Goal: Information Seeking & Learning: Learn about a topic

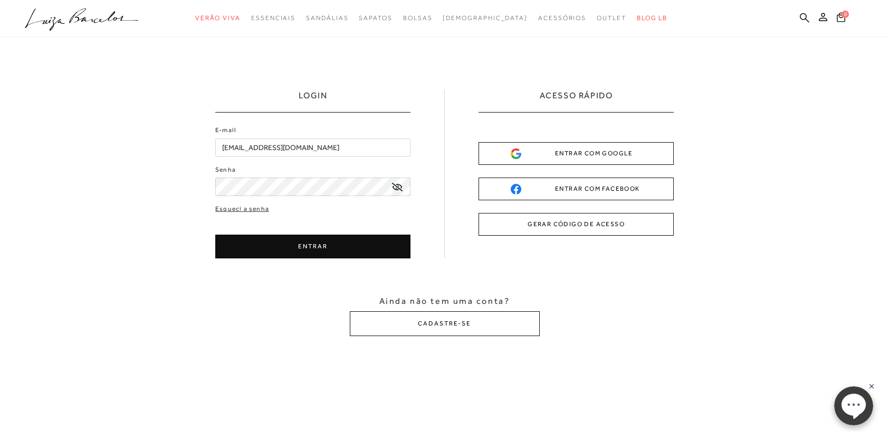
click at [396, 185] on icon at bounding box center [397, 187] width 11 height 8
click at [365, 245] on button "ENTRAR" at bounding box center [312, 246] width 195 height 24
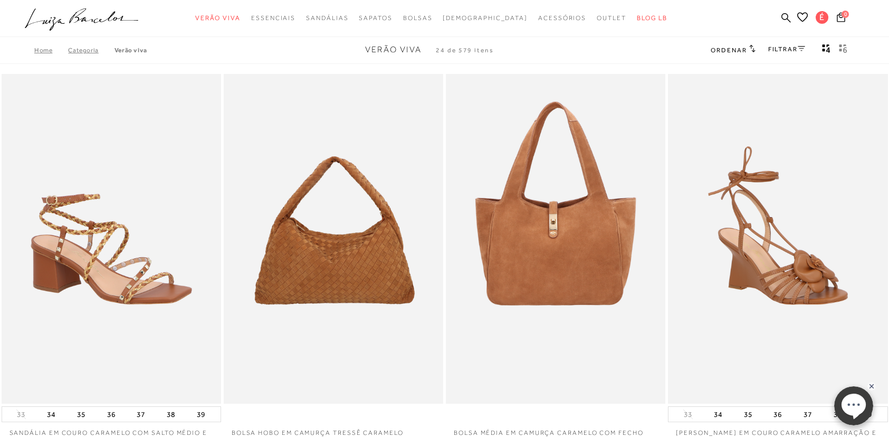
click at [823, 49] on rect "Mostrar 4 produtos por linha" at bounding box center [824, 50] width 3 height 3
click at [843, 17] on icon at bounding box center [841, 17] width 8 height 10
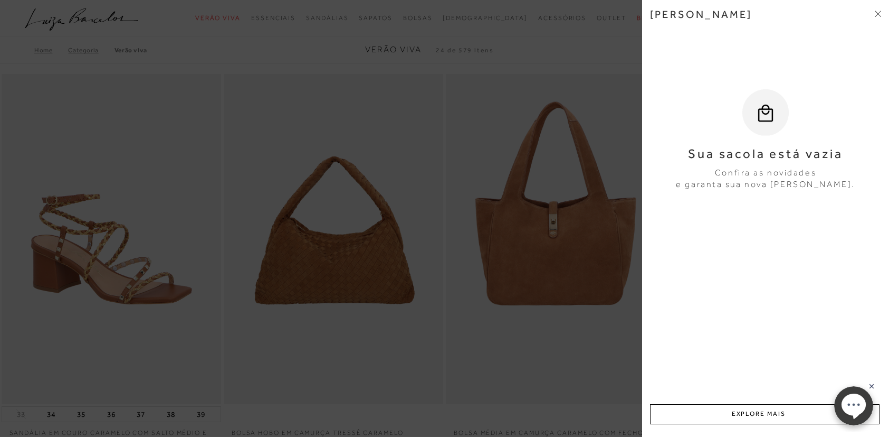
click at [879, 11] on icon at bounding box center [878, 14] width 6 height 6
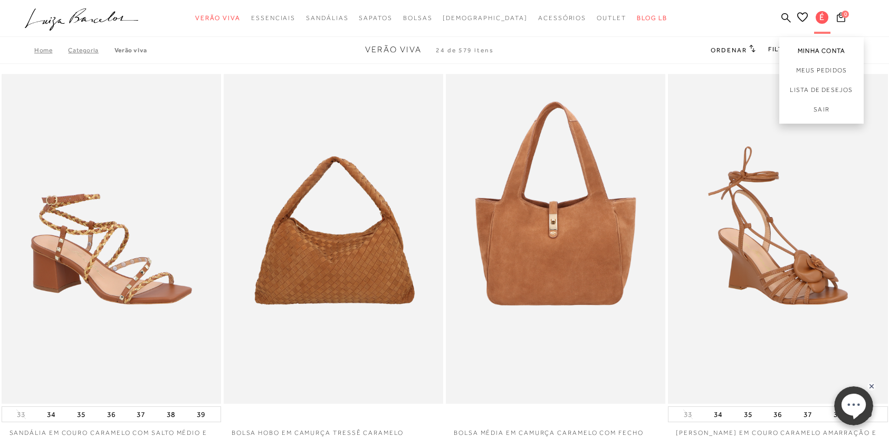
click at [835, 53] on link "Minha Conta" at bounding box center [822, 49] width 84 height 24
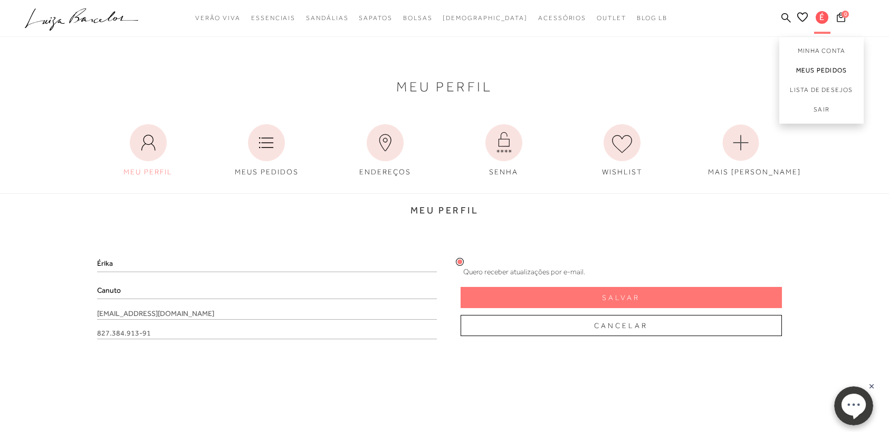
click at [817, 68] on link "Meus Pedidos" at bounding box center [822, 71] width 84 height 20
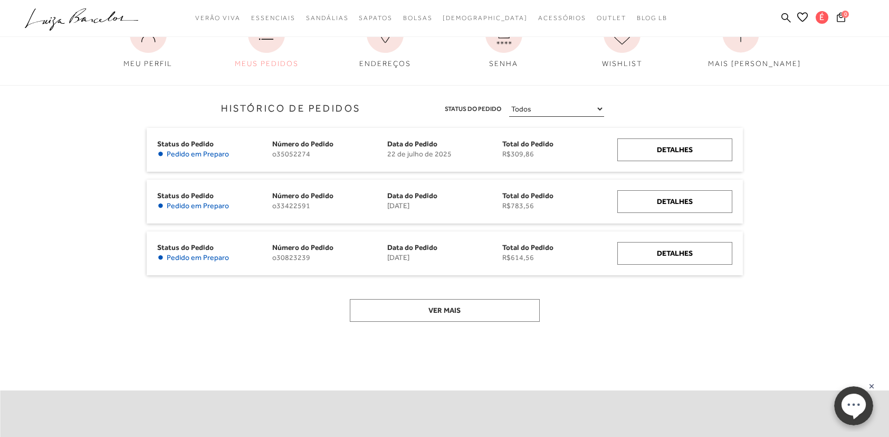
scroll to position [121, 0]
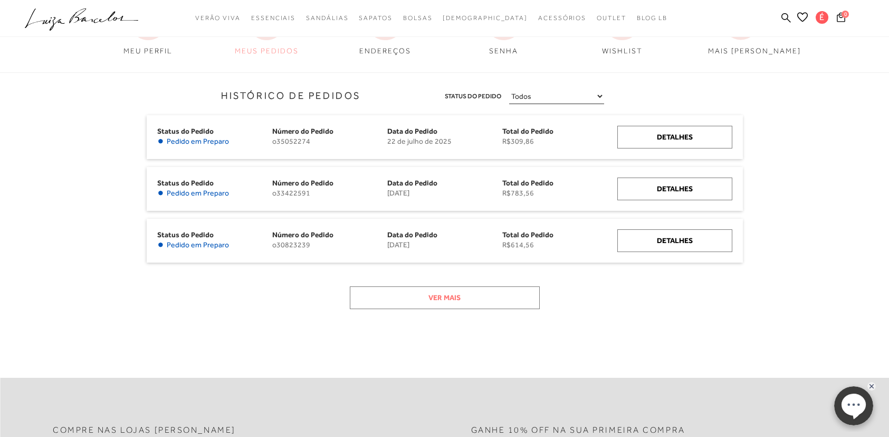
click at [457, 307] on button "Ver mais" at bounding box center [445, 297] width 190 height 23
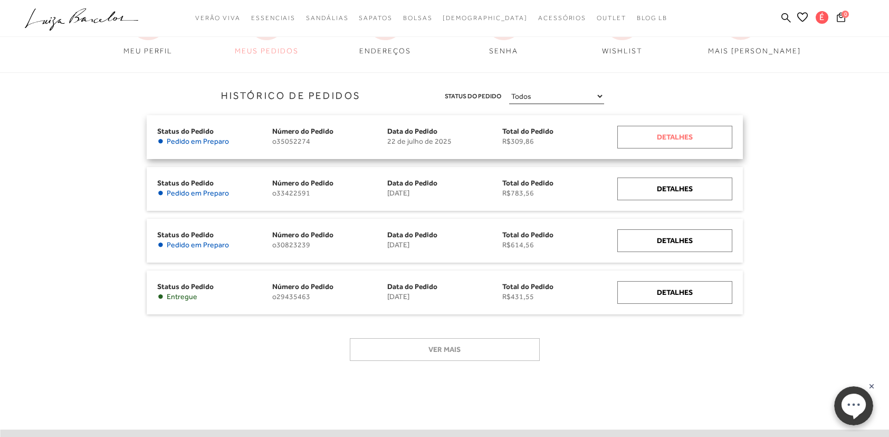
click at [676, 143] on div "Detalhes" at bounding box center [675, 137] width 115 height 23
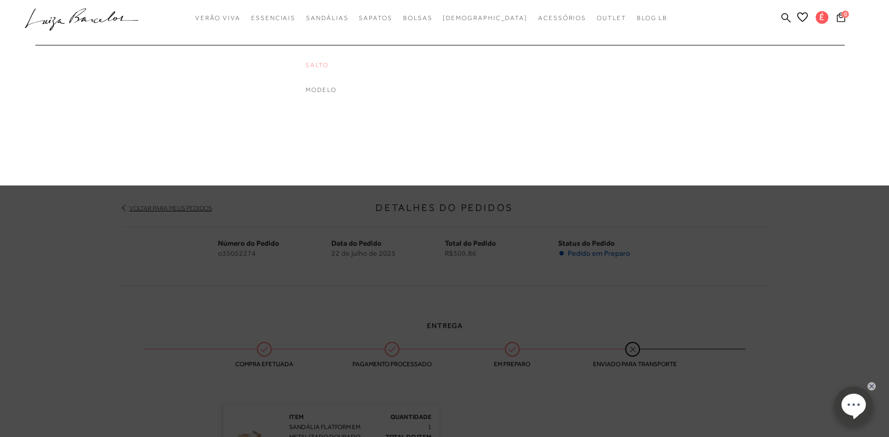
click at [348, 68] on link "Salto" at bounding box center [348, 65] width 84 height 9
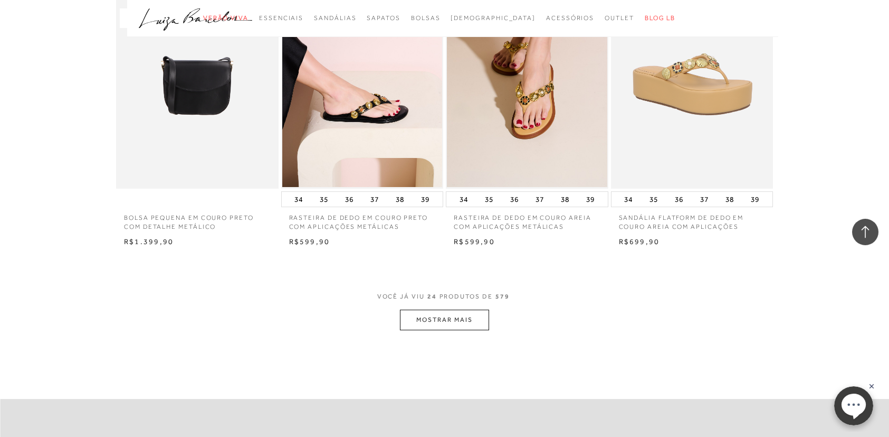
scroll to position [1721, 0]
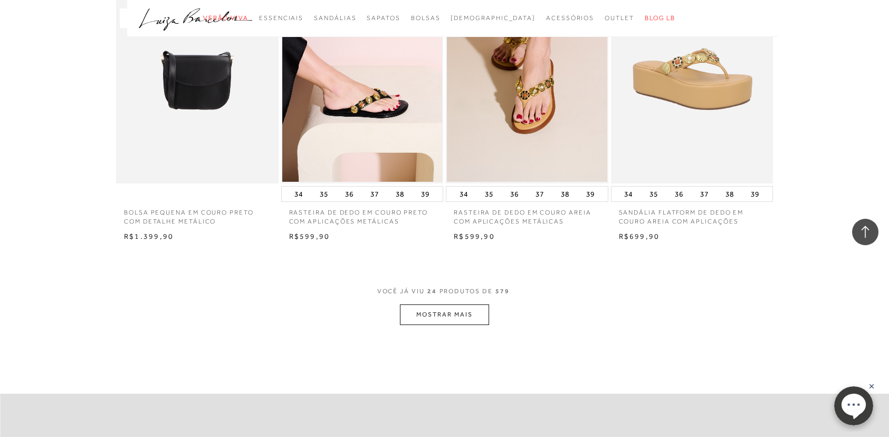
click at [440, 308] on button "MOSTRAR MAIS" at bounding box center [444, 314] width 89 height 21
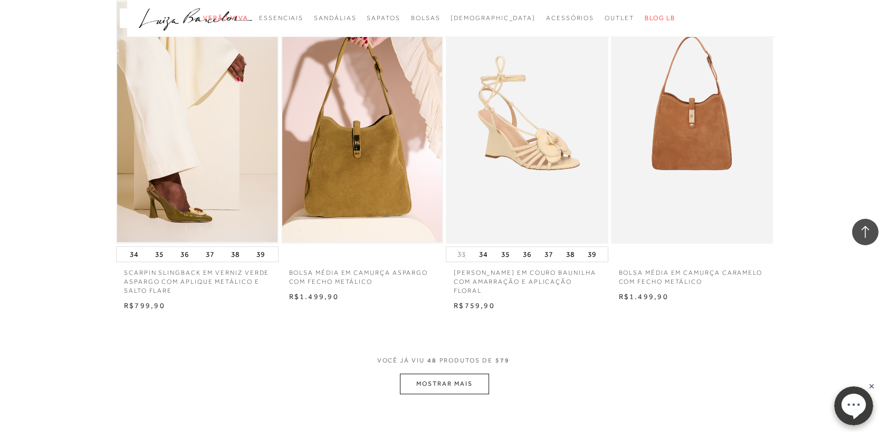
scroll to position [3620, 0]
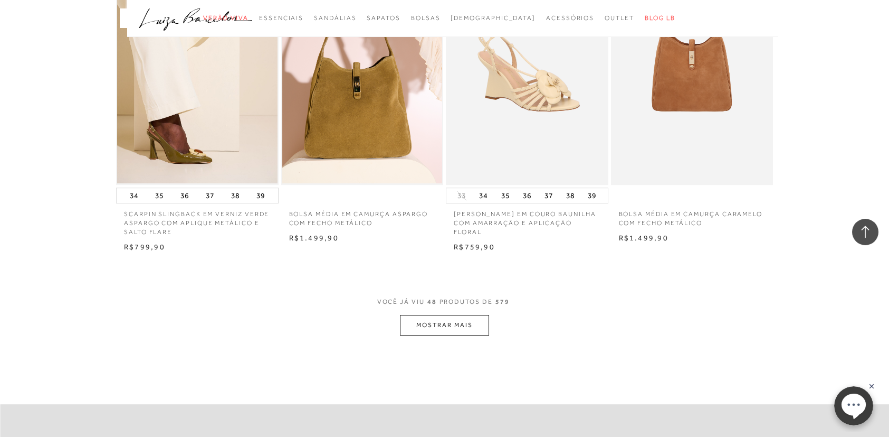
click at [448, 317] on button "MOSTRAR MAIS" at bounding box center [444, 325] width 89 height 21
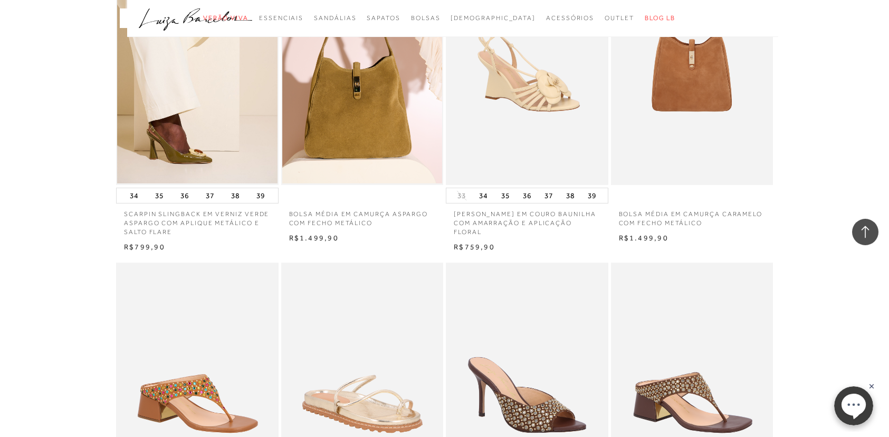
drag, startPoint x: 889, startPoint y: 254, endPoint x: 892, endPoint y: 287, distance: 32.4
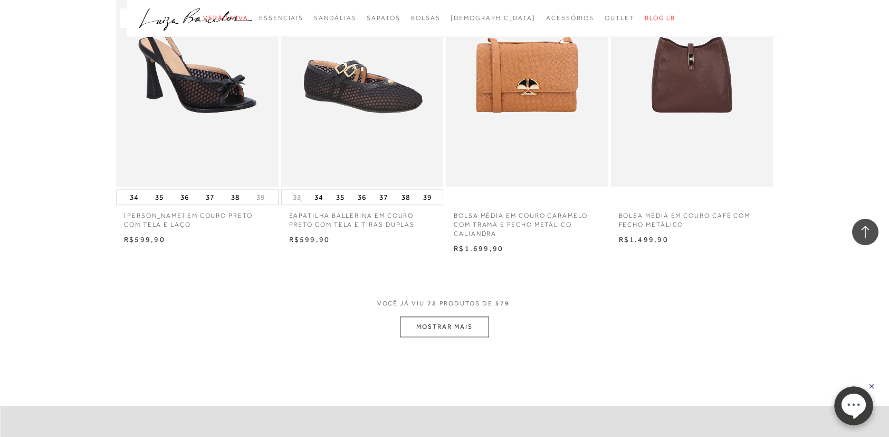
scroll to position [5581, 0]
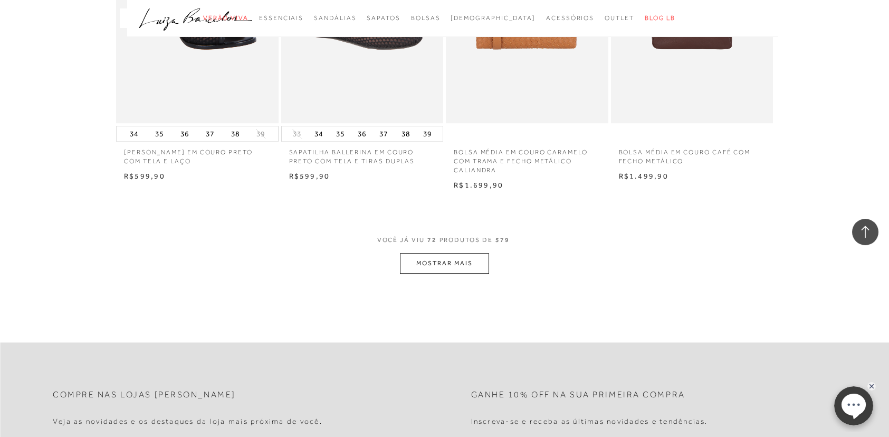
click at [428, 258] on button "MOSTRAR MAIS" at bounding box center [444, 263] width 89 height 21
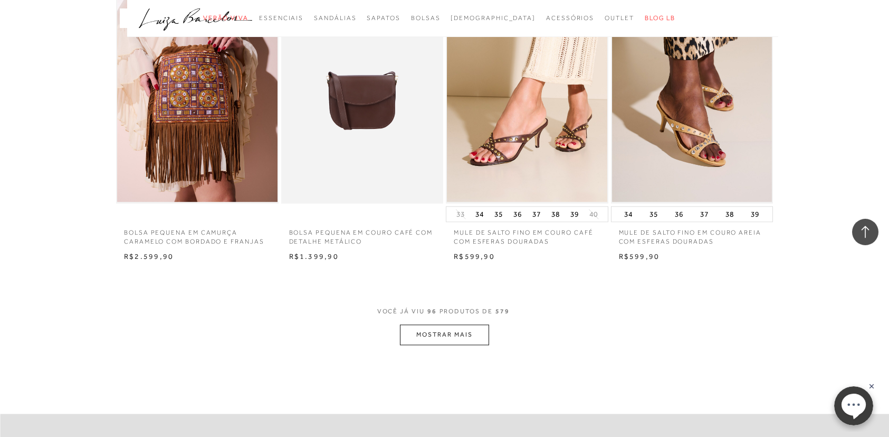
scroll to position [7418, 0]
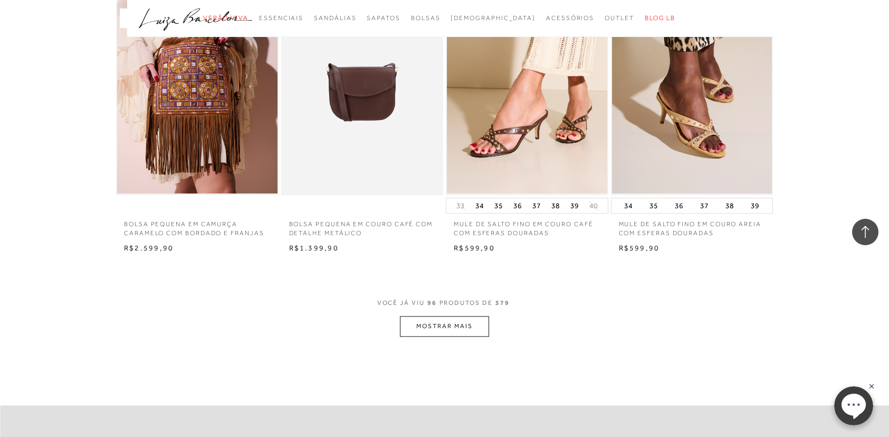
click at [424, 320] on button "MOSTRAR MAIS" at bounding box center [444, 326] width 89 height 21
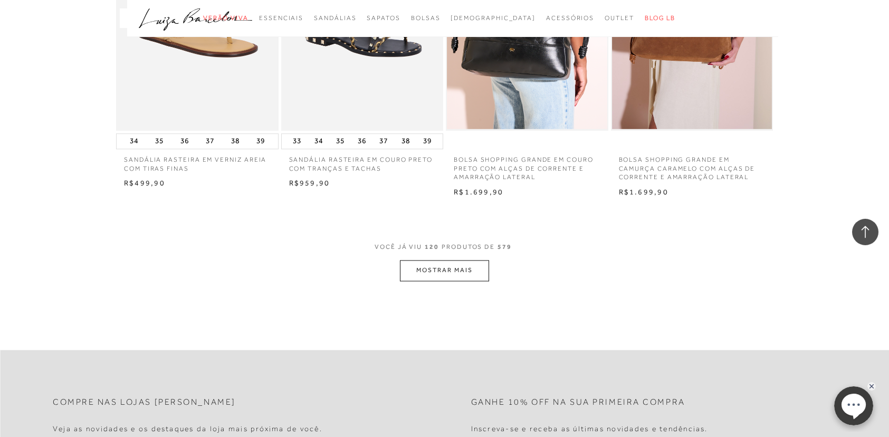
scroll to position [9504, 0]
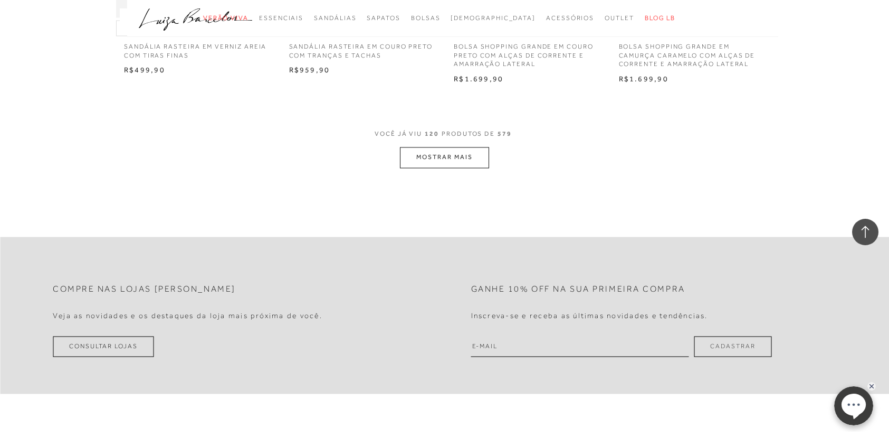
click at [437, 149] on button "MOSTRAR MAIS" at bounding box center [444, 157] width 89 height 21
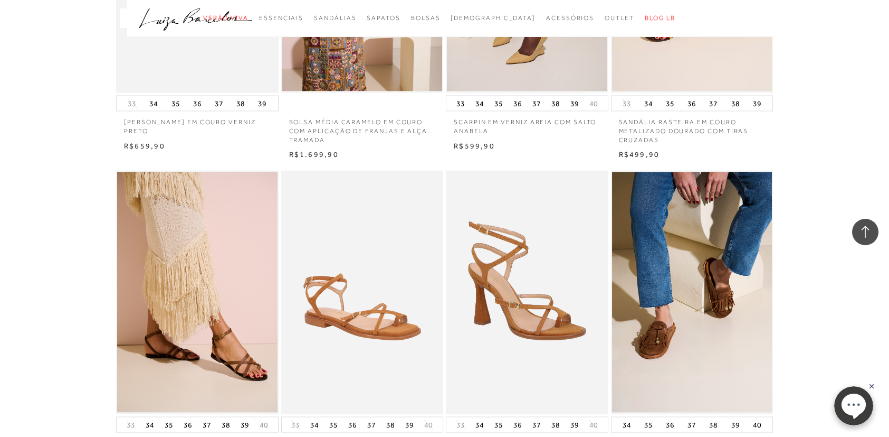
scroll to position [11201, 0]
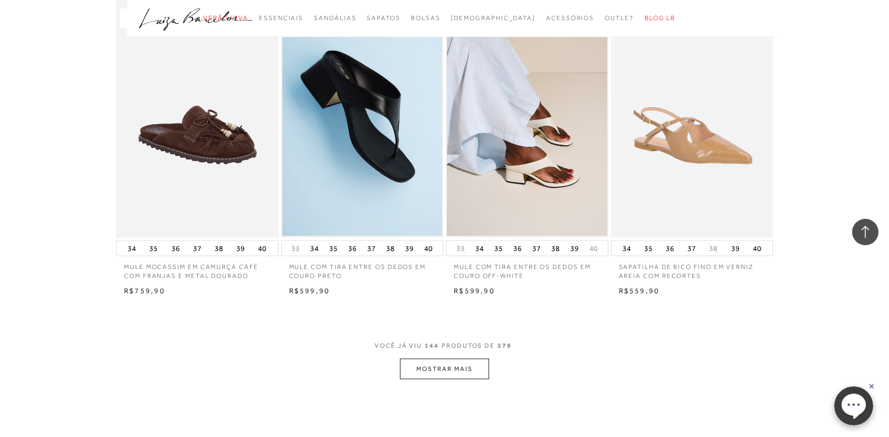
click at [466, 366] on button "MOSTRAR MAIS" at bounding box center [444, 368] width 89 height 21
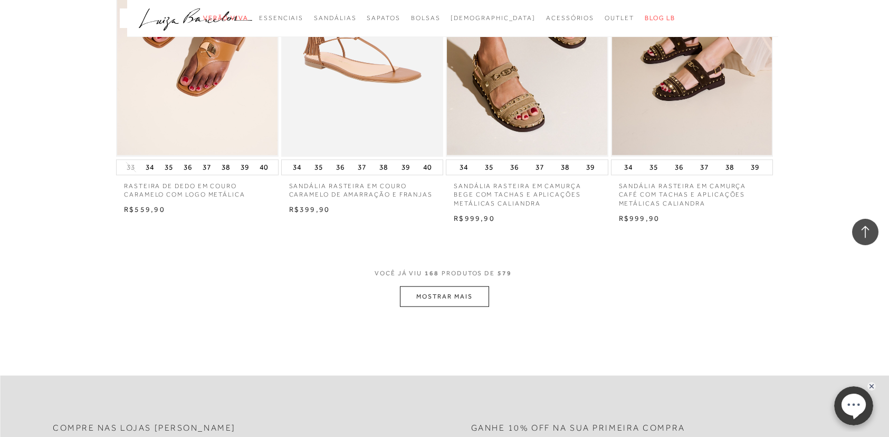
scroll to position [13189, 0]
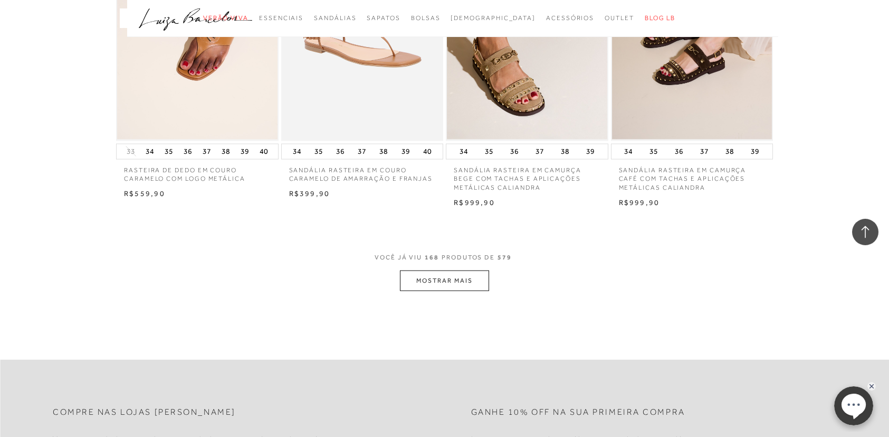
click at [459, 286] on button "MOSTRAR MAIS" at bounding box center [444, 280] width 89 height 21
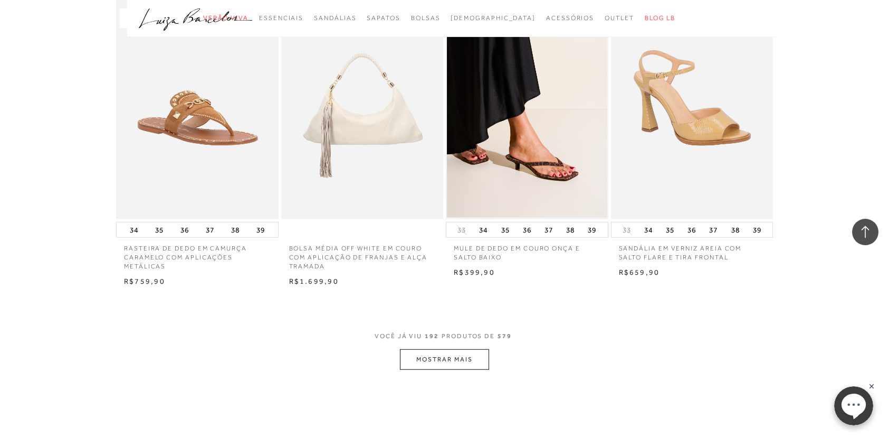
scroll to position [15055, 0]
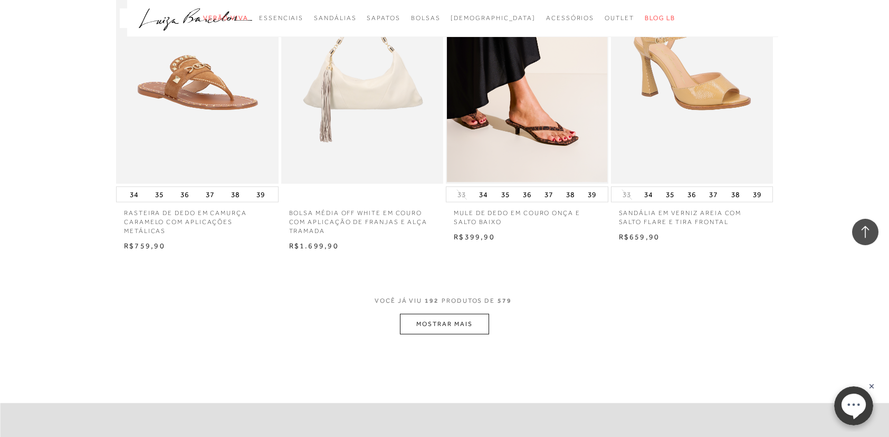
click at [471, 321] on button "MOSTRAR MAIS" at bounding box center [444, 324] width 89 height 21
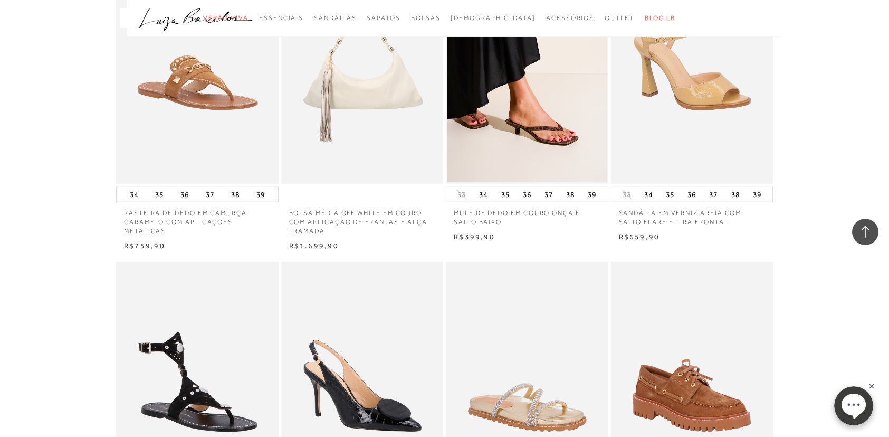
click at [872, 383] on rect at bounding box center [872, 386] width 8 height 8
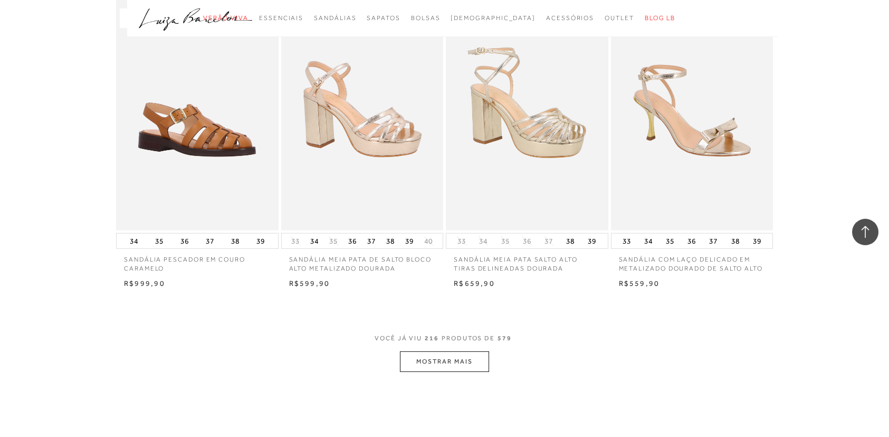
scroll to position [16946, 0]
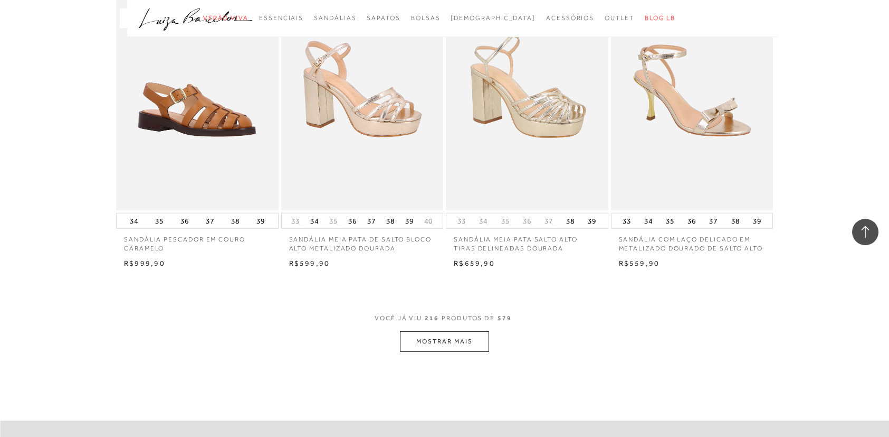
click at [453, 348] on button "MOSTRAR MAIS" at bounding box center [444, 341] width 89 height 21
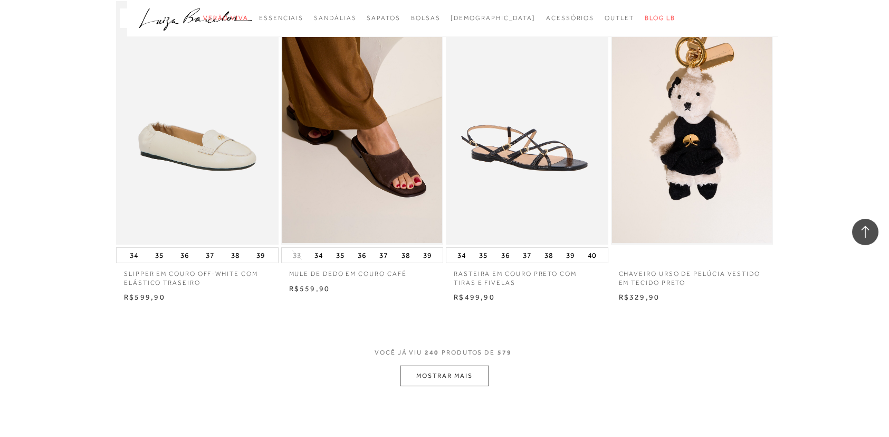
scroll to position [18931, 0]
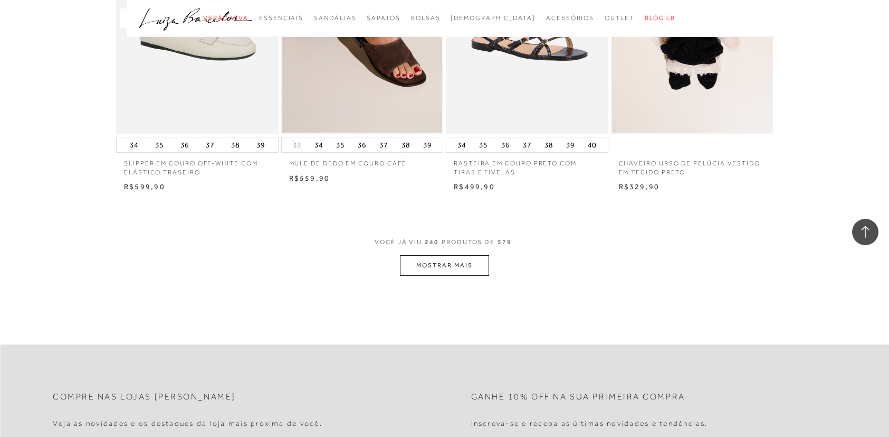
click at [443, 266] on button "MOSTRAR MAIS" at bounding box center [444, 265] width 89 height 21
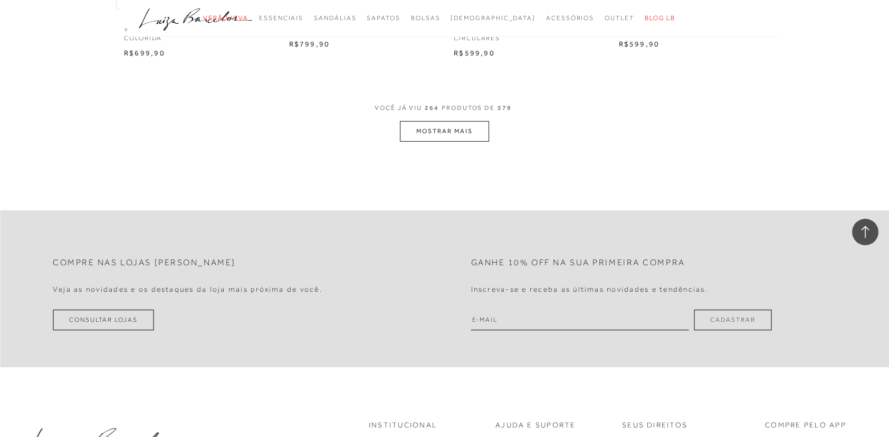
scroll to position [20798, 0]
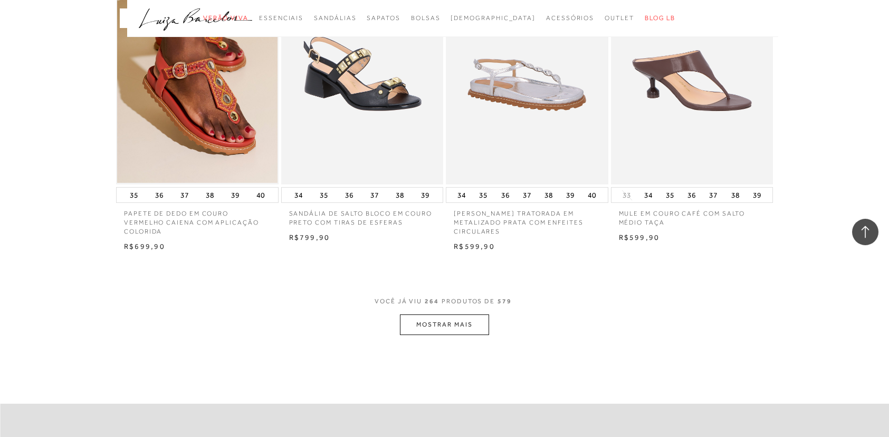
click at [474, 331] on button "MOSTRAR MAIS" at bounding box center [444, 324] width 89 height 21
